Goal: Entertainment & Leisure: Consume media (video, audio)

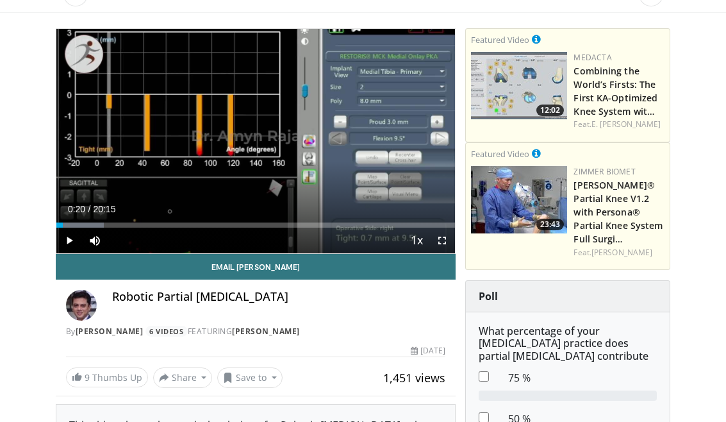
scroll to position [132, 0]
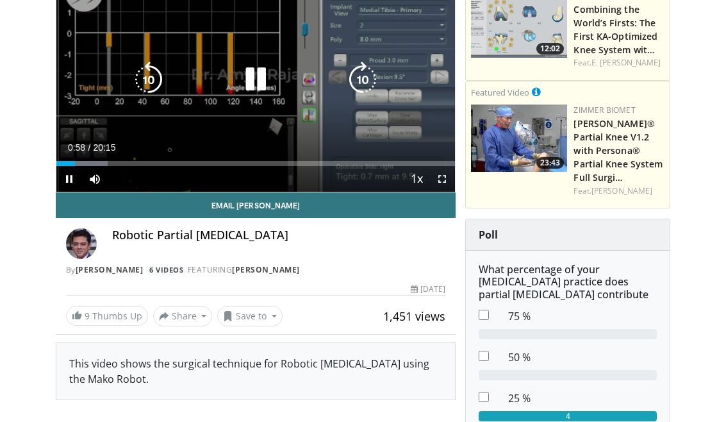
click at [149, 78] on icon "Video Player" at bounding box center [149, 80] width 36 height 36
click at [144, 83] on icon "Video Player" at bounding box center [149, 80] width 36 height 36
click at [147, 86] on icon "Video Player" at bounding box center [149, 80] width 36 height 36
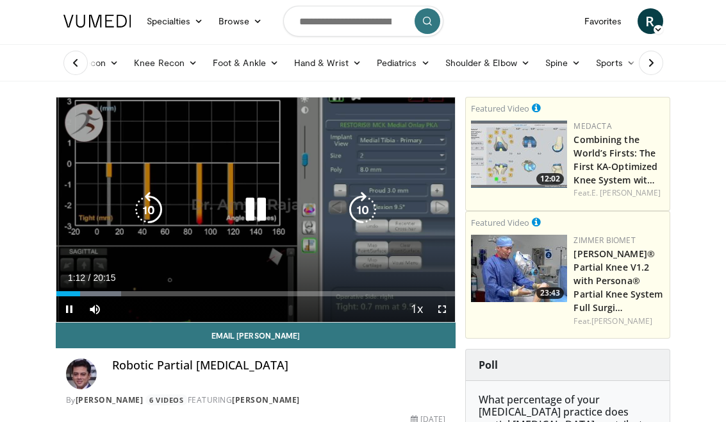
scroll to position [0, 0]
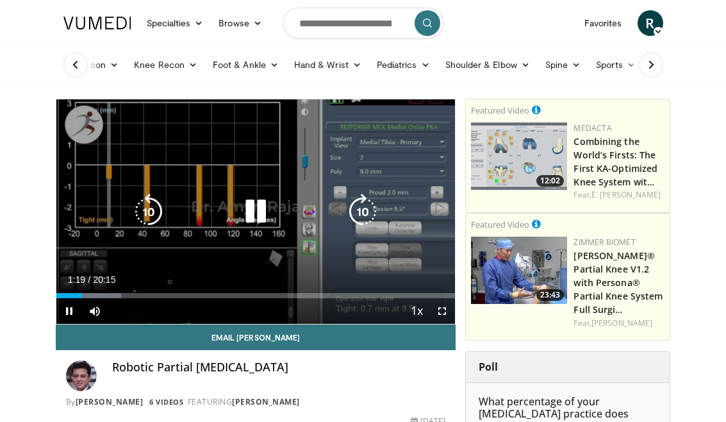
click at [362, 211] on icon "Video Player" at bounding box center [363, 212] width 36 height 36
click at [363, 211] on icon "Video Player" at bounding box center [363, 212] width 36 height 36
click at [365, 206] on icon "Video Player" at bounding box center [363, 212] width 36 height 36
click at [366, 206] on icon "Video Player" at bounding box center [363, 212] width 36 height 36
click at [367, 203] on icon "Video Player" at bounding box center [363, 212] width 36 height 36
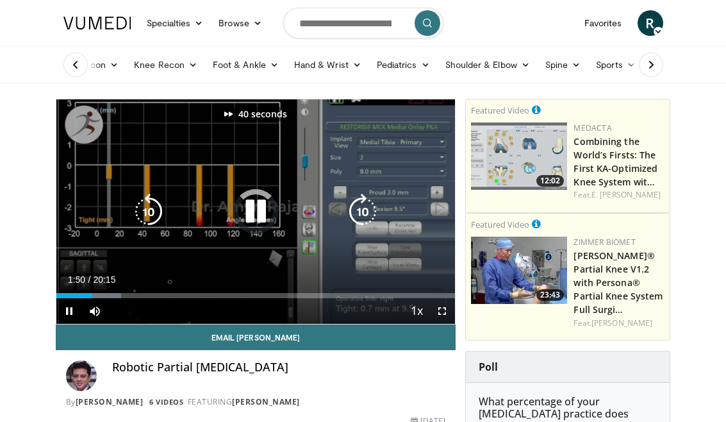
click at [369, 204] on icon "Video Player" at bounding box center [363, 212] width 36 height 36
click at [369, 205] on icon "Video Player" at bounding box center [363, 212] width 36 height 36
click at [367, 204] on icon "Video Player" at bounding box center [363, 212] width 36 height 36
click at [367, 203] on icon "Video Player" at bounding box center [363, 212] width 36 height 36
click at [367, 201] on icon "Video Player" at bounding box center [363, 212] width 36 height 36
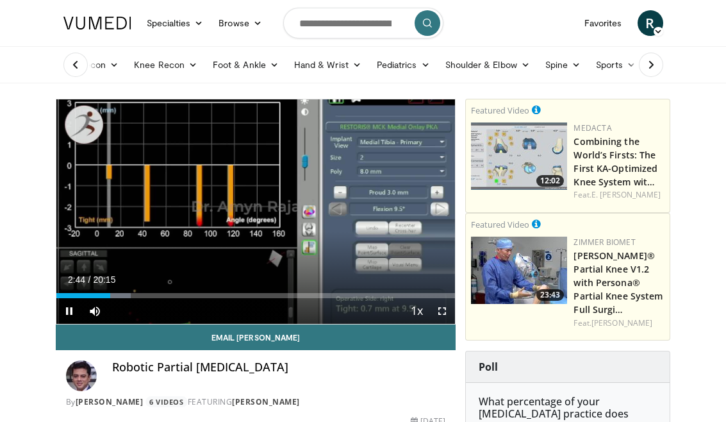
click at [397, 153] on div "100 seconds Tap to unmute" at bounding box center [255, 211] width 399 height 224
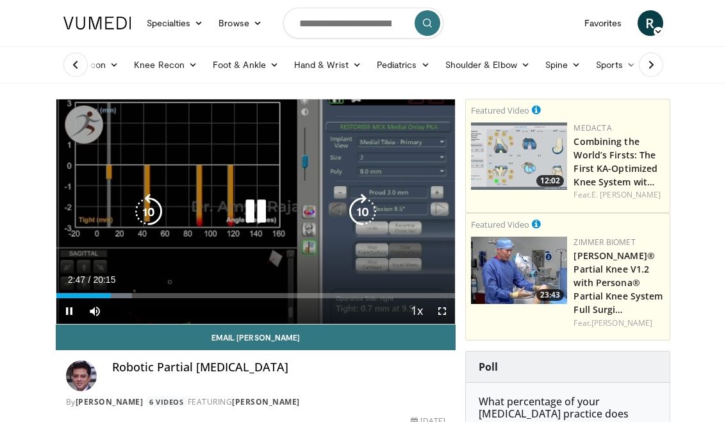
click at [370, 210] on icon "Video Player" at bounding box center [363, 212] width 36 height 36
click at [371, 211] on icon "Video Player" at bounding box center [363, 212] width 36 height 36
click at [371, 210] on icon "Video Player" at bounding box center [363, 212] width 36 height 36
click at [371, 206] on icon "Video Player" at bounding box center [363, 212] width 36 height 36
click at [370, 204] on icon "Video Player" at bounding box center [363, 212] width 36 height 36
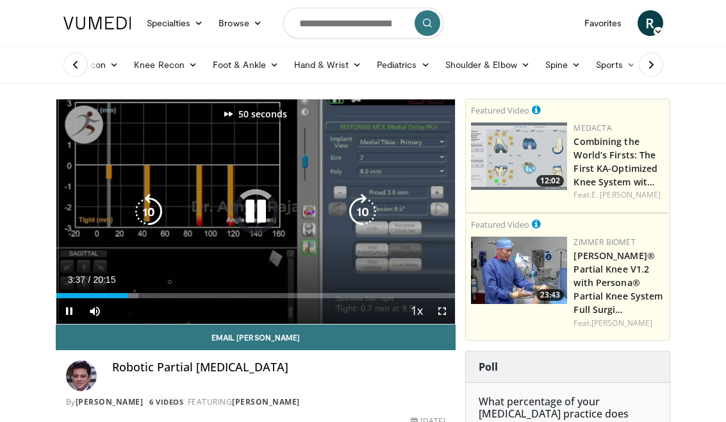
click at [370, 201] on icon "Video Player" at bounding box center [363, 212] width 36 height 36
click at [369, 205] on icon "Video Player" at bounding box center [363, 212] width 36 height 36
click at [370, 203] on icon "Video Player" at bounding box center [363, 212] width 36 height 36
click at [370, 201] on icon "Video Player" at bounding box center [363, 212] width 36 height 36
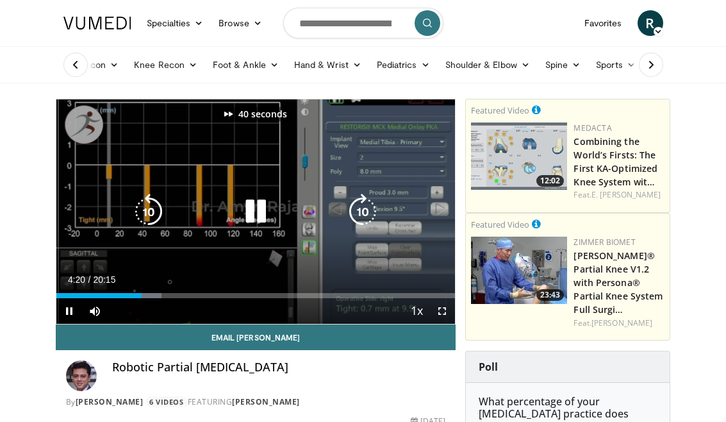
click at [370, 198] on icon "Video Player" at bounding box center [363, 212] width 36 height 36
click at [369, 197] on icon "Video Player" at bounding box center [363, 212] width 36 height 36
click at [368, 197] on icon "Video Player" at bounding box center [363, 212] width 36 height 36
click at [369, 196] on icon "Video Player" at bounding box center [363, 212] width 36 height 36
click at [370, 196] on icon "Video Player" at bounding box center [363, 212] width 36 height 36
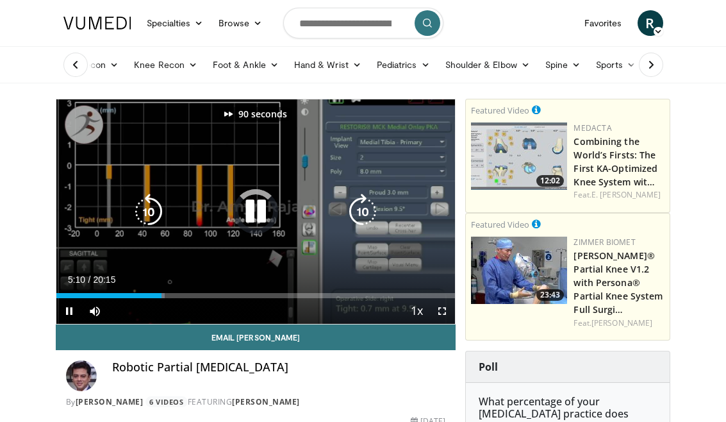
click at [371, 197] on icon "Video Player" at bounding box center [363, 212] width 36 height 36
click at [371, 201] on icon "Video Player" at bounding box center [363, 212] width 36 height 36
click at [369, 199] on icon "Video Player" at bounding box center [363, 212] width 36 height 36
click at [369, 197] on icon "Video Player" at bounding box center [363, 212] width 36 height 36
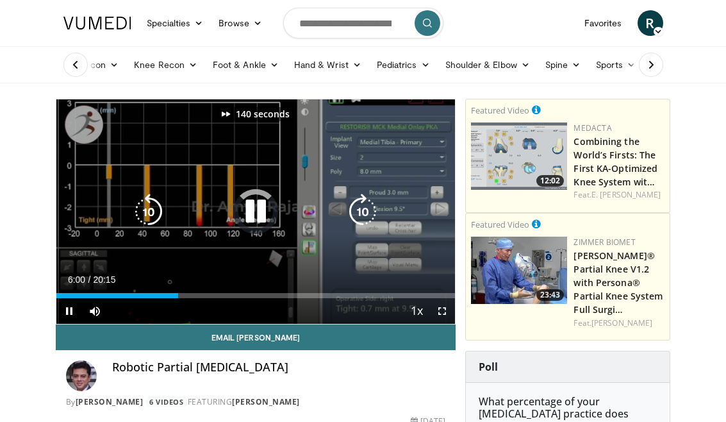
click at [368, 196] on icon "Video Player" at bounding box center [363, 212] width 36 height 36
click at [368, 194] on icon "Video Player" at bounding box center [363, 212] width 36 height 36
click at [369, 195] on icon "Video Player" at bounding box center [363, 212] width 36 height 36
click at [369, 197] on icon "Video Player" at bounding box center [363, 212] width 36 height 36
click at [370, 200] on icon "Video Player" at bounding box center [363, 212] width 36 height 36
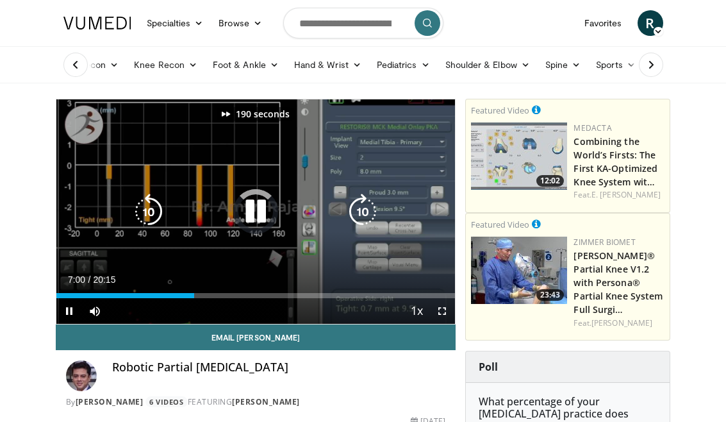
click at [370, 199] on icon "Video Player" at bounding box center [363, 212] width 36 height 36
click at [369, 199] on icon "Video Player" at bounding box center [363, 212] width 36 height 36
click at [369, 197] on icon "Video Player" at bounding box center [363, 212] width 36 height 36
click at [367, 198] on icon "Video Player" at bounding box center [363, 212] width 36 height 36
click at [367, 197] on icon "Video Player" at bounding box center [363, 212] width 36 height 36
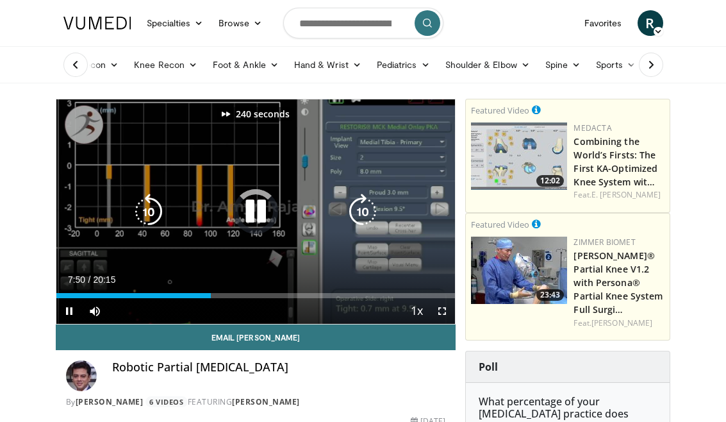
click at [367, 197] on icon "Video Player" at bounding box center [363, 212] width 36 height 36
click at [397, 165] on div "250 seconds Tap to unmute" at bounding box center [255, 211] width 399 height 224
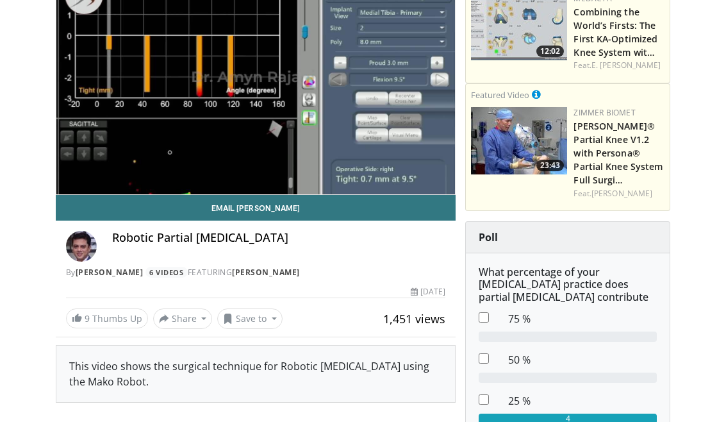
scroll to position [130, 0]
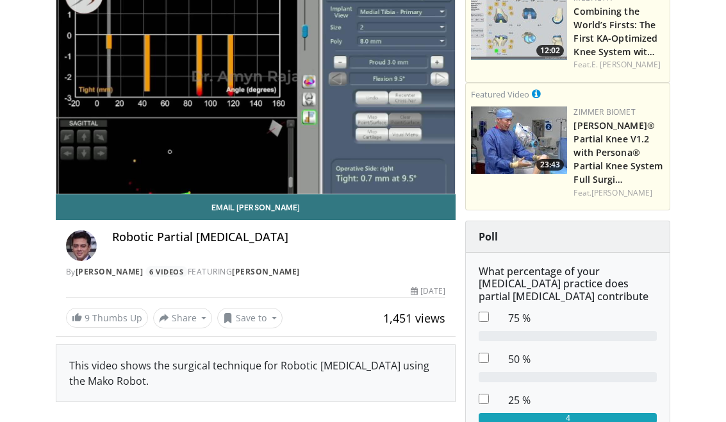
click at [154, 268] on link "6 Videos" at bounding box center [167, 271] width 42 height 11
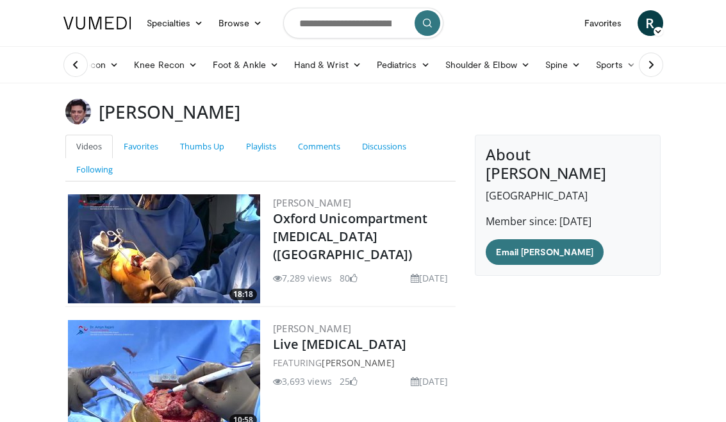
click at [652, 17] on span "R" at bounding box center [651, 23] width 26 height 26
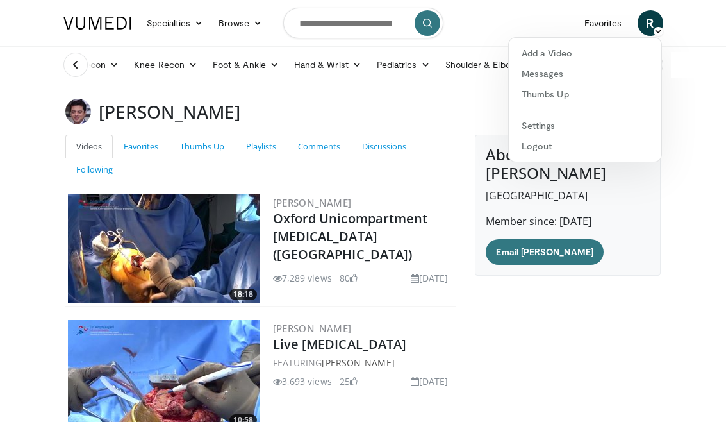
click at [571, 150] on link "Logout" at bounding box center [585, 146] width 153 height 21
